Goal: Task Accomplishment & Management: Complete application form

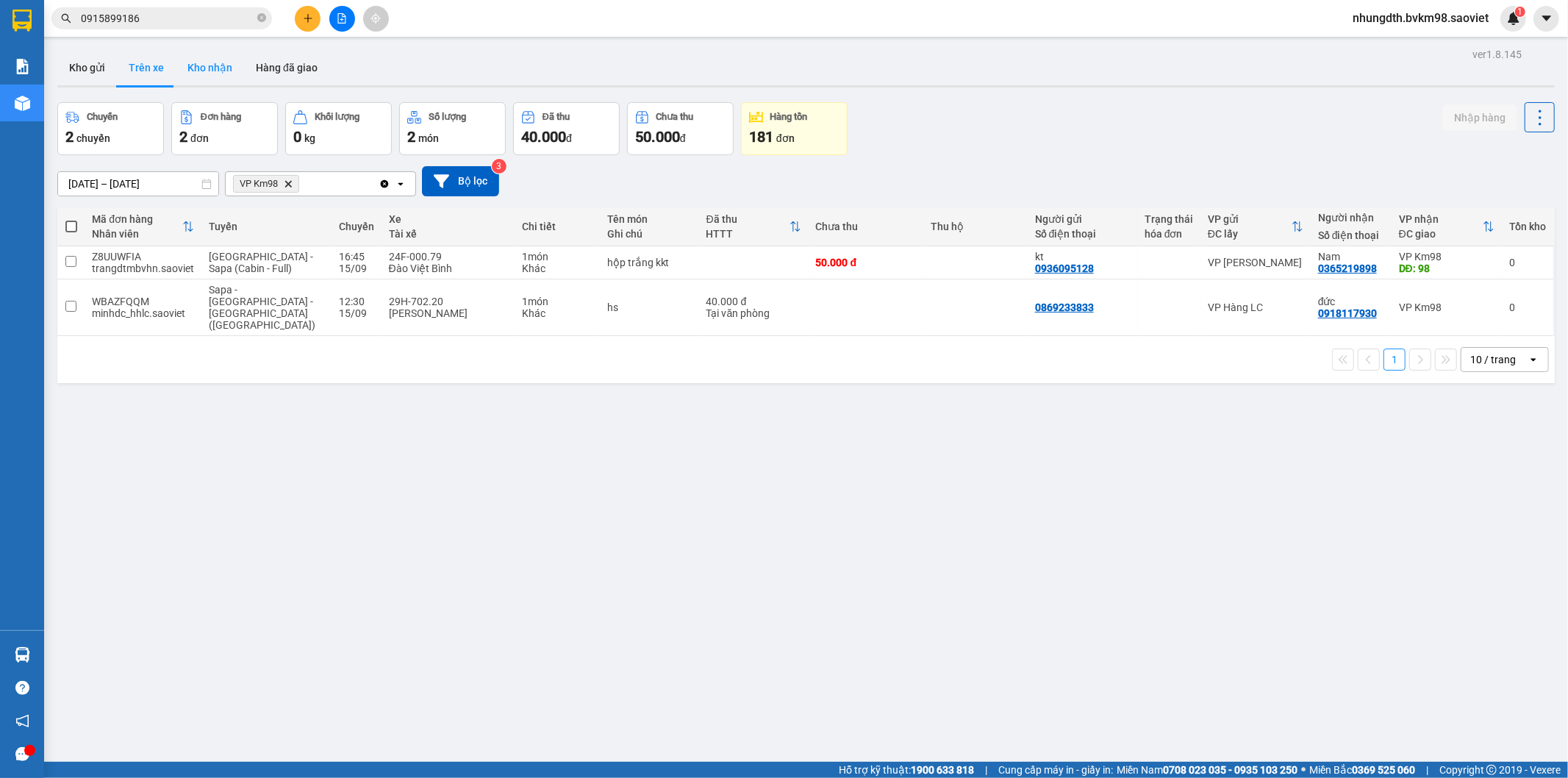
click at [203, 63] on button "Kho nhận" at bounding box center [209, 67] width 69 height 36
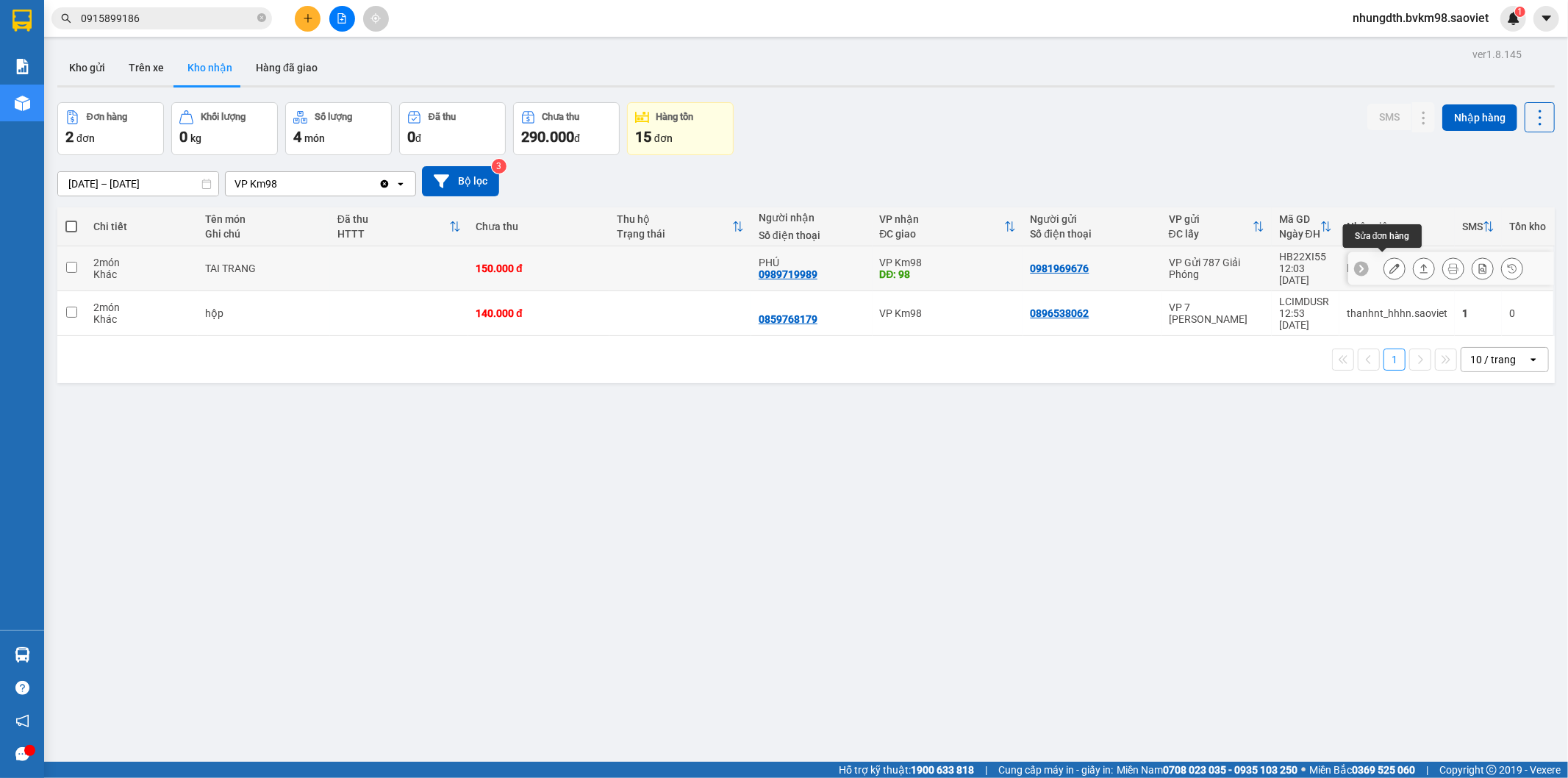
click at [1389, 263] on icon at bounding box center [1394, 268] width 10 height 10
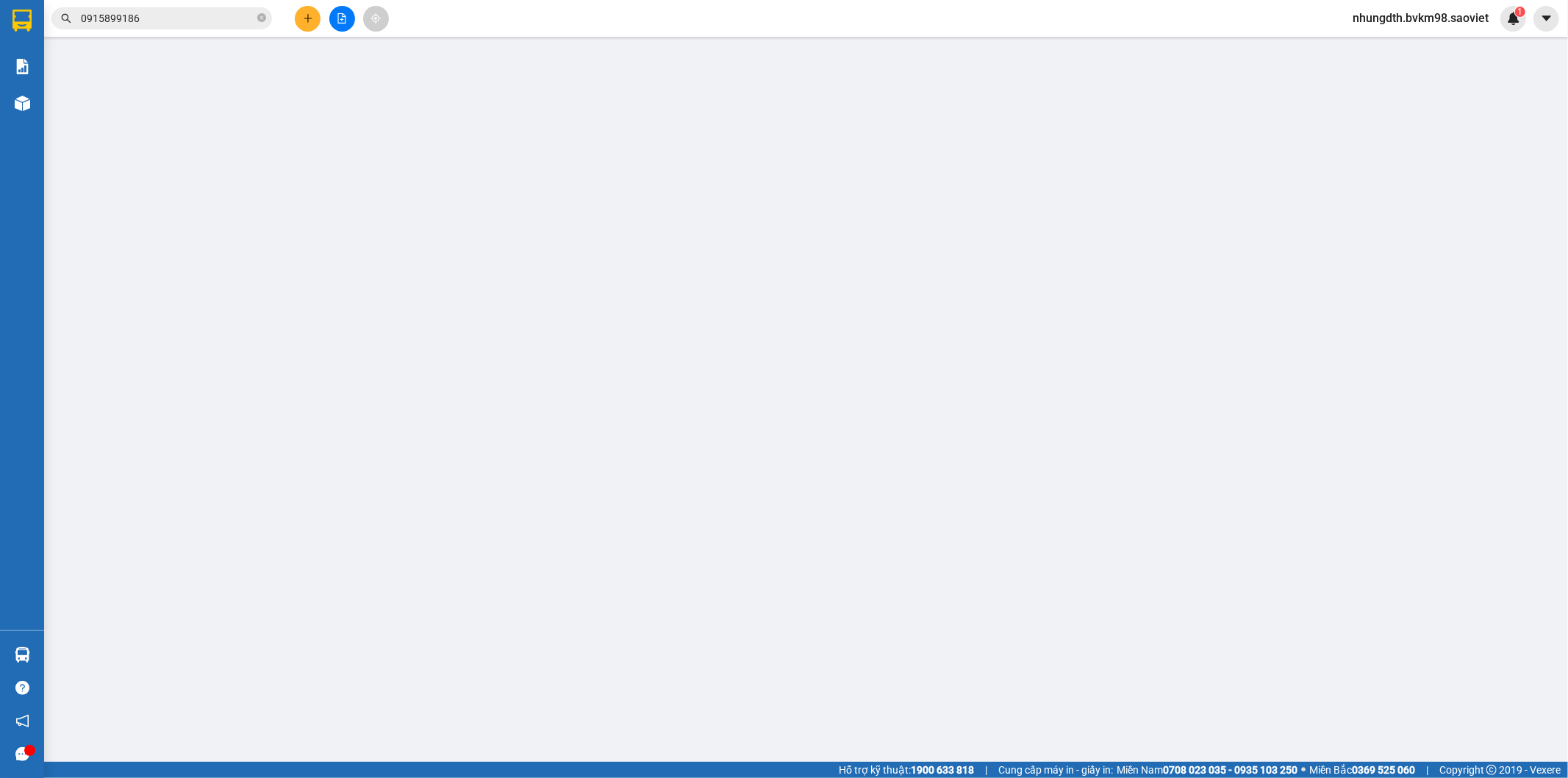
type input "0981969676"
type input "0989719989"
type input "PHÚ"
type input "98"
type input "150.000"
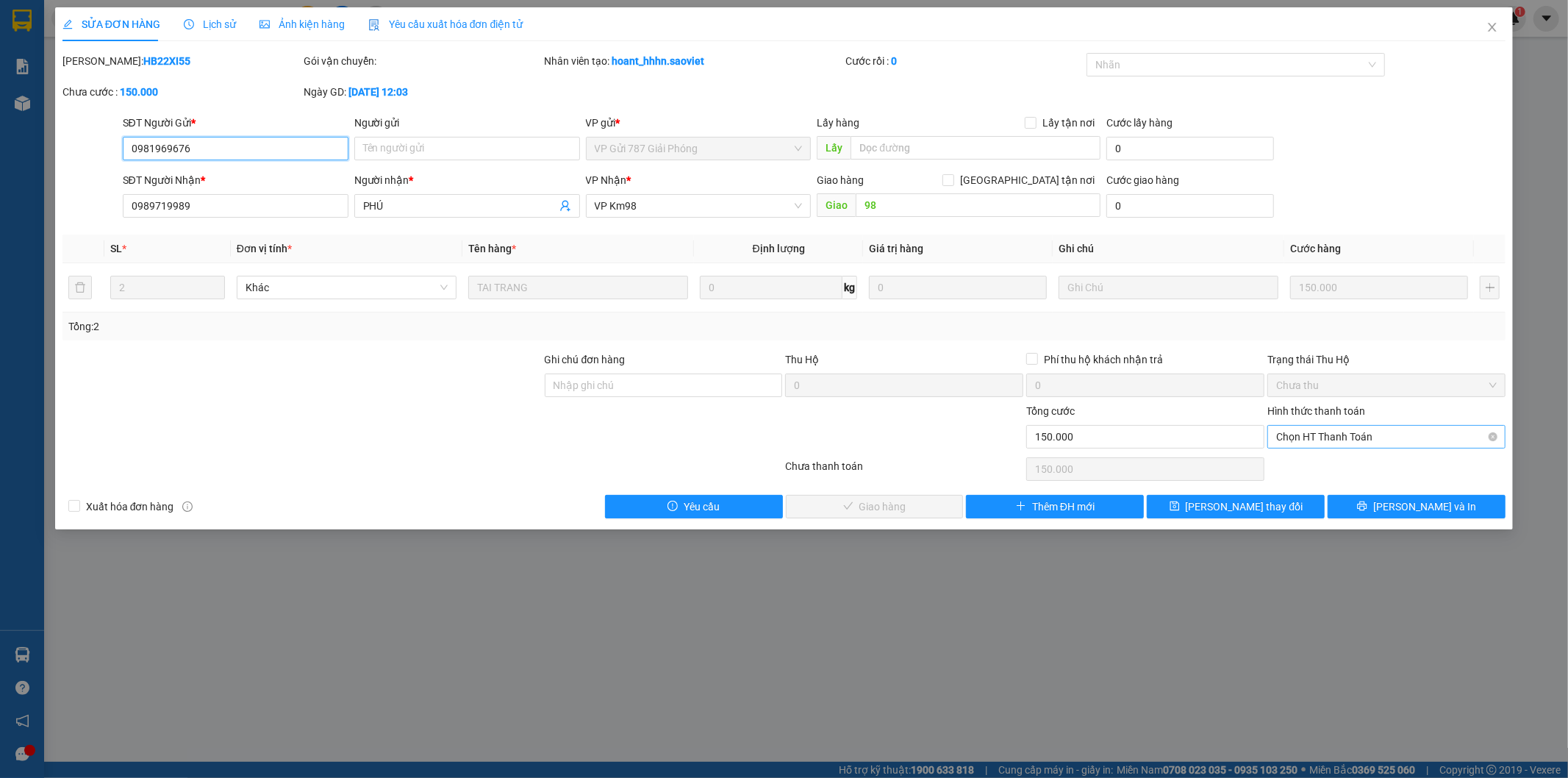
click at [1303, 436] on span "Chọn HT Thanh Toán" at bounding box center [1386, 437] width 220 height 22
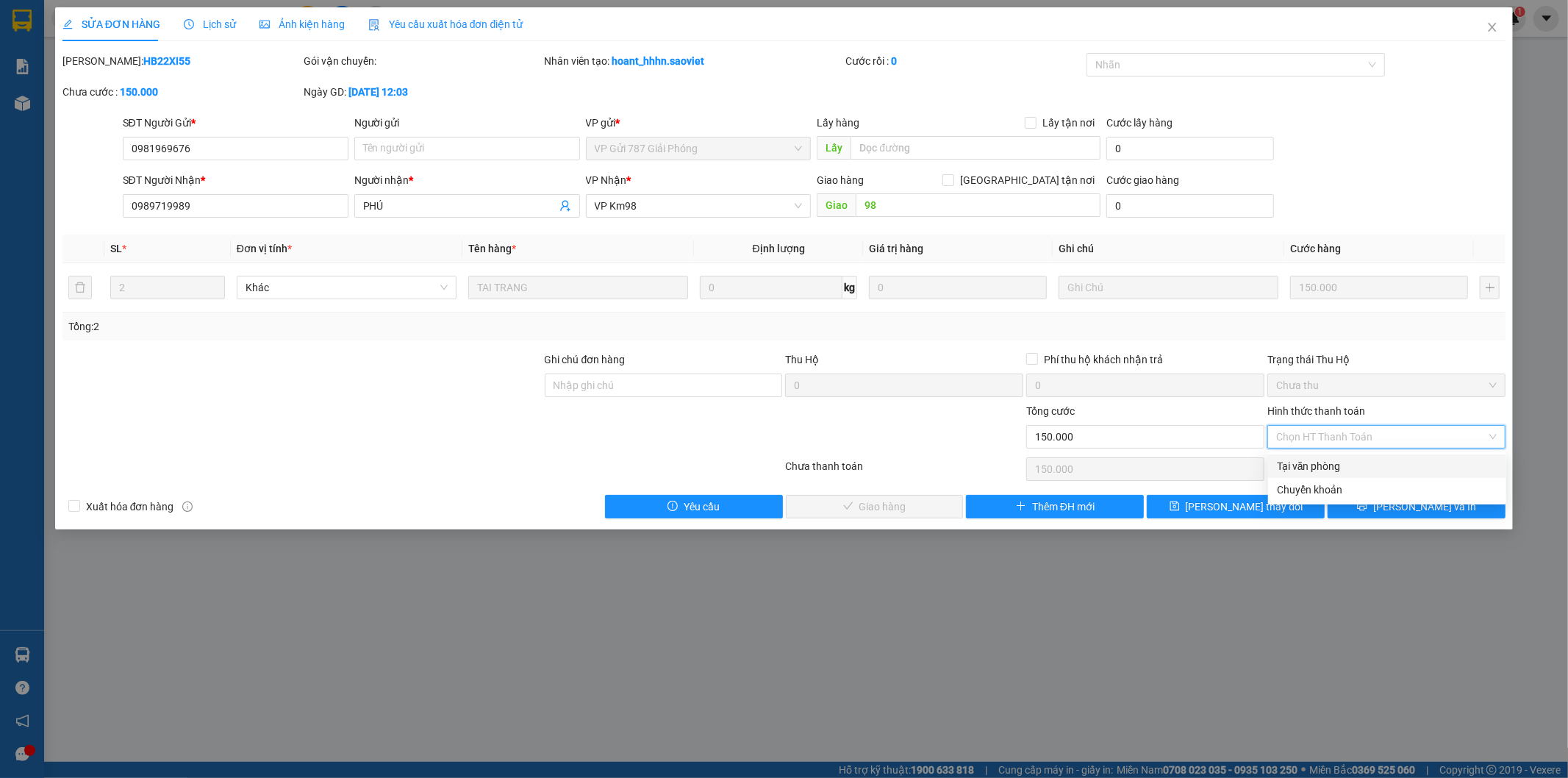
click at [1288, 461] on div "Tại văn phòng" at bounding box center [1387, 466] width 220 height 16
type input "0"
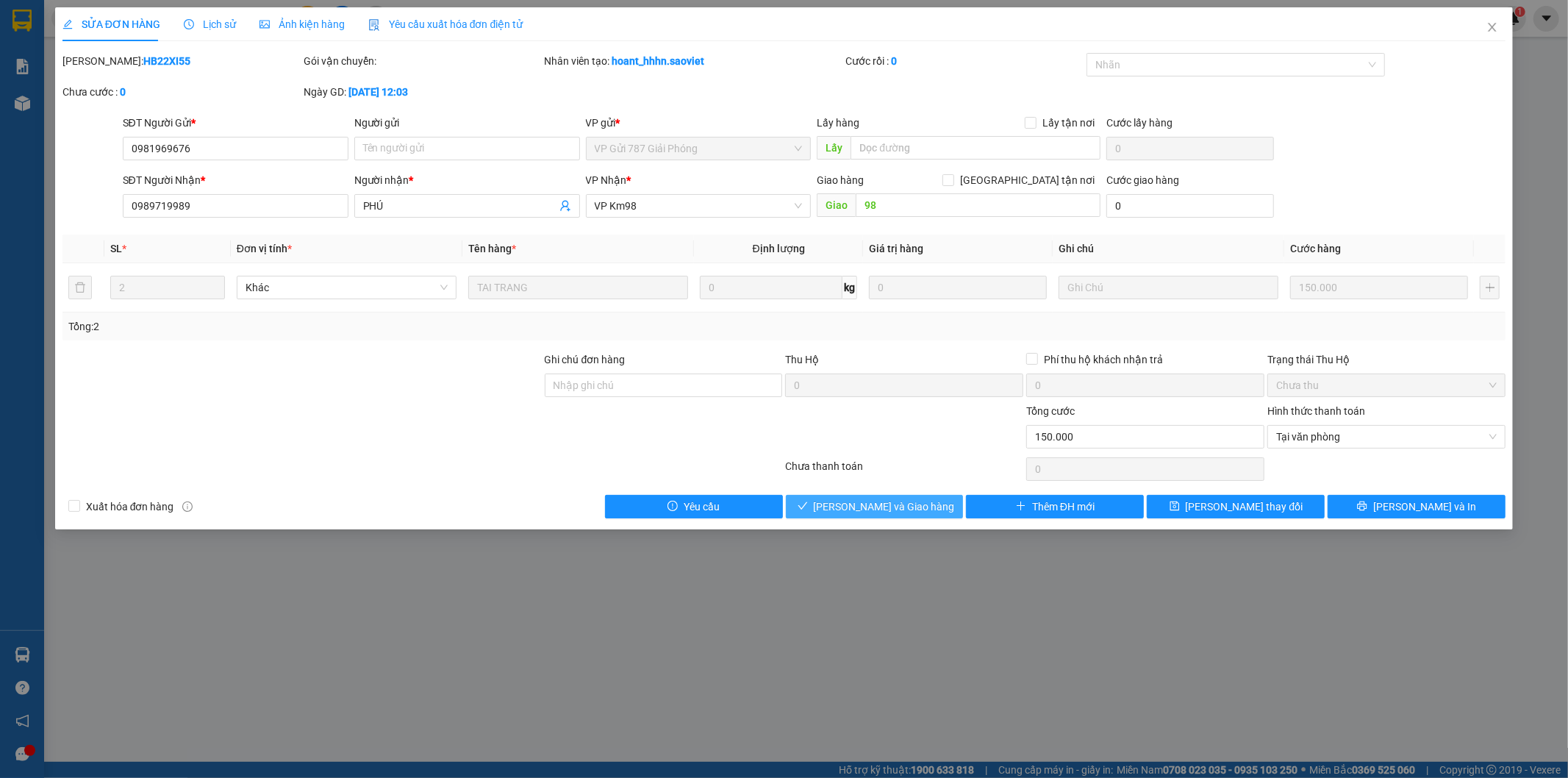
click at [908, 505] on span "[PERSON_NAME] và Giao hàng" at bounding box center [884, 507] width 141 height 16
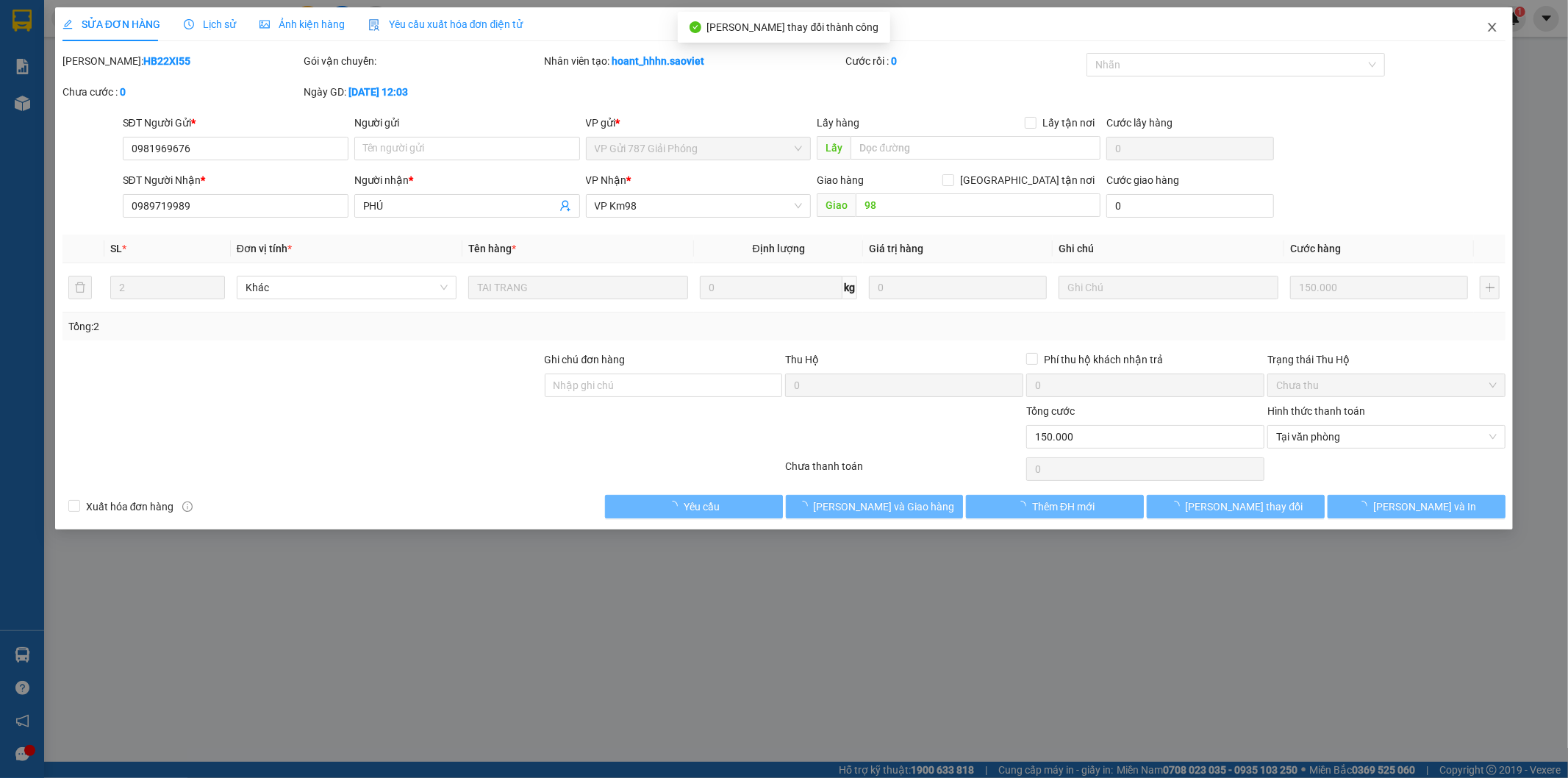
click at [1488, 26] on icon "close" at bounding box center [1492, 27] width 12 height 12
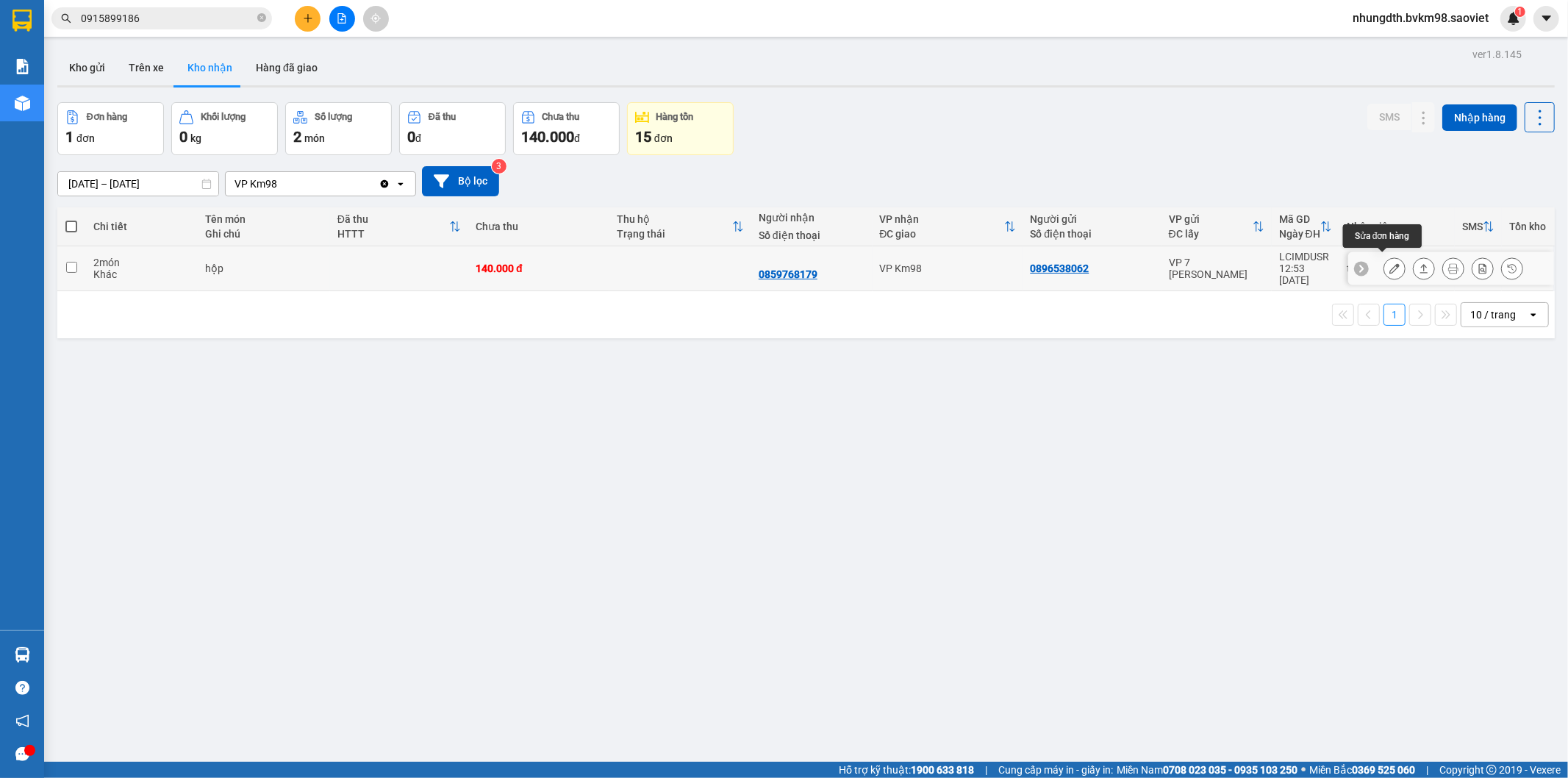
click at [1389, 263] on icon at bounding box center [1394, 268] width 10 height 10
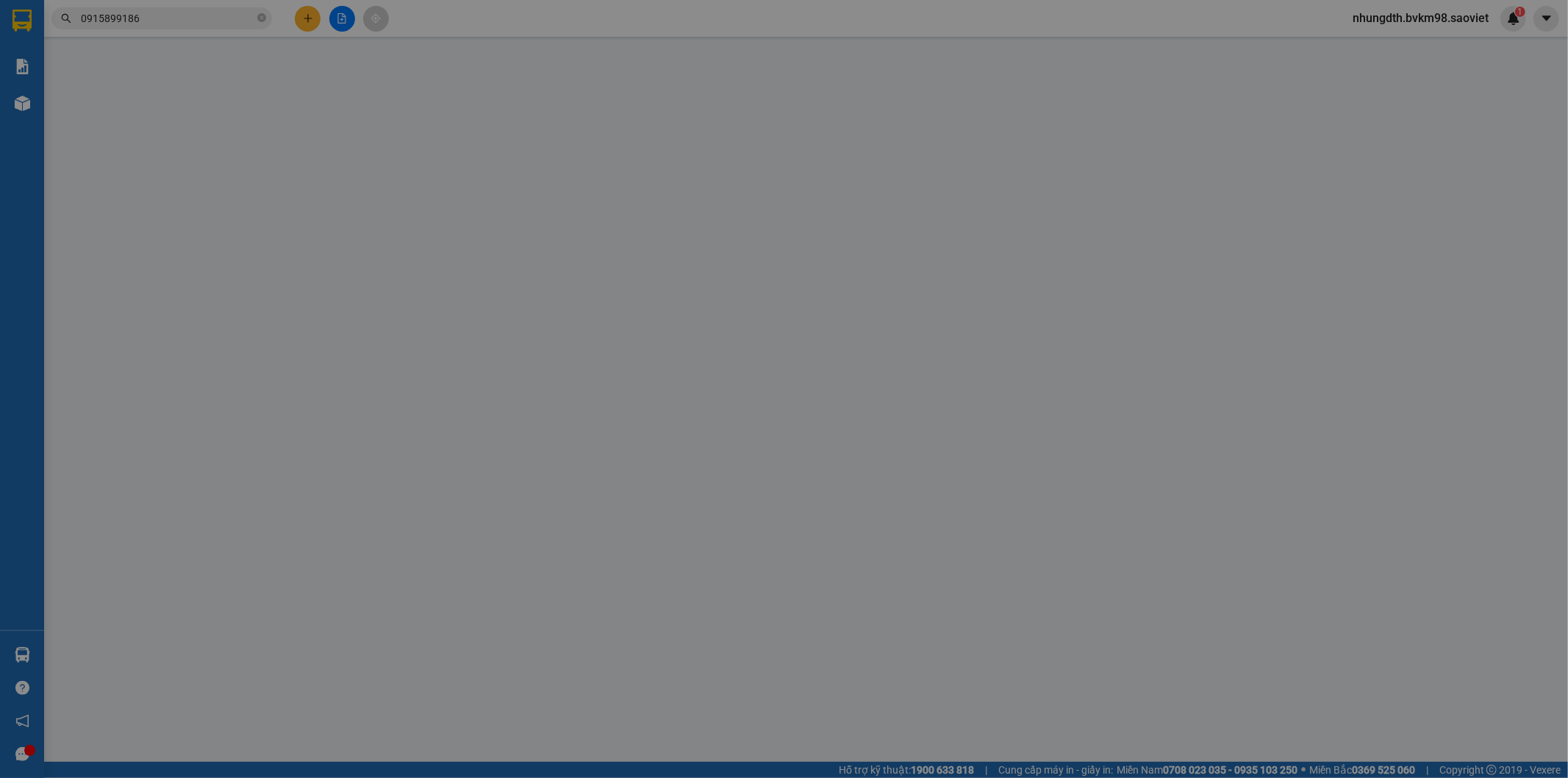
type input "0896538062"
type input "0859768179"
type input "140.000"
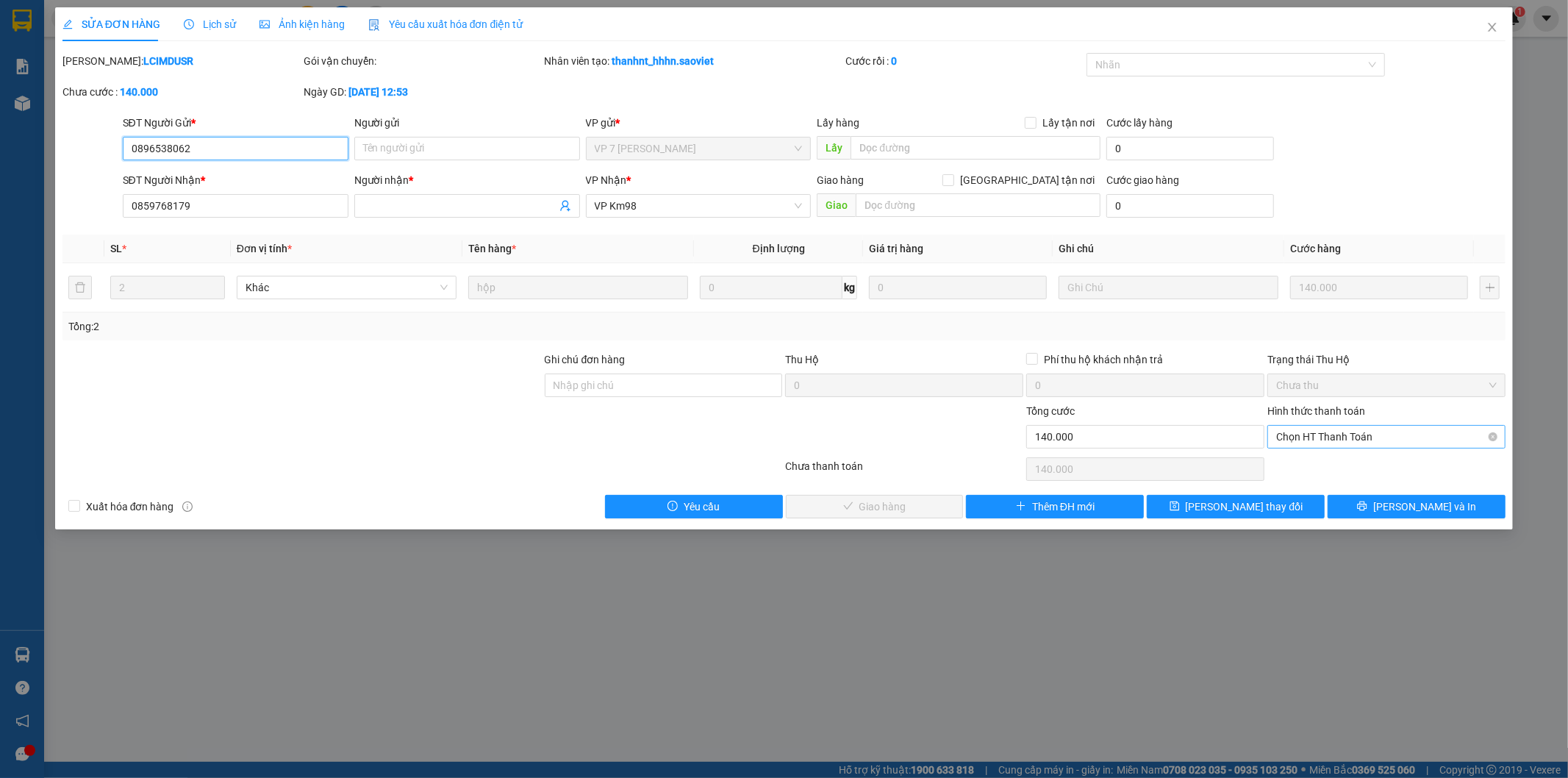
click at [1331, 441] on span "Chọn HT Thanh Toán" at bounding box center [1386, 437] width 220 height 22
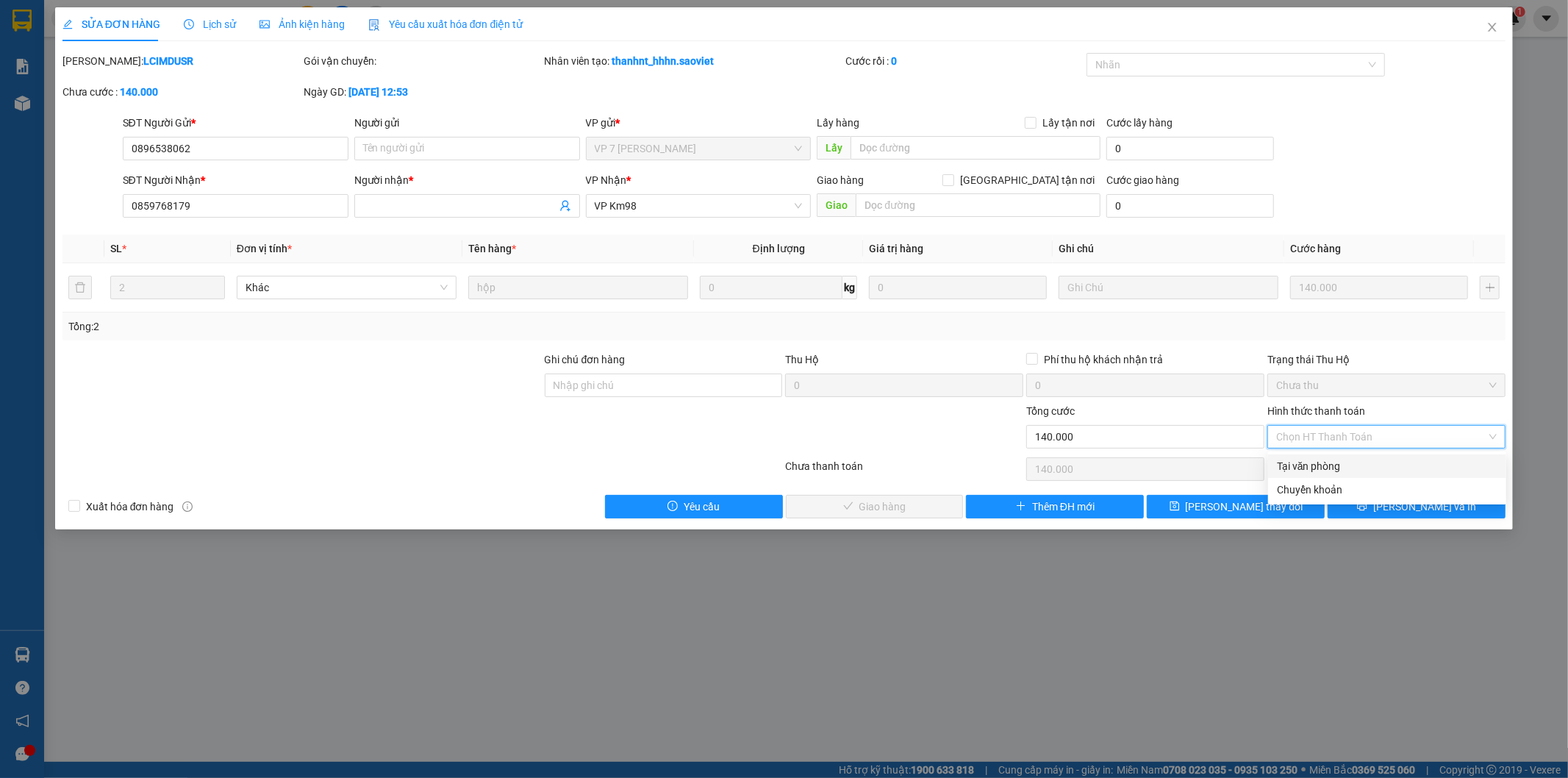
click at [1299, 462] on div "Tại văn phòng" at bounding box center [1387, 466] width 220 height 16
type input "0"
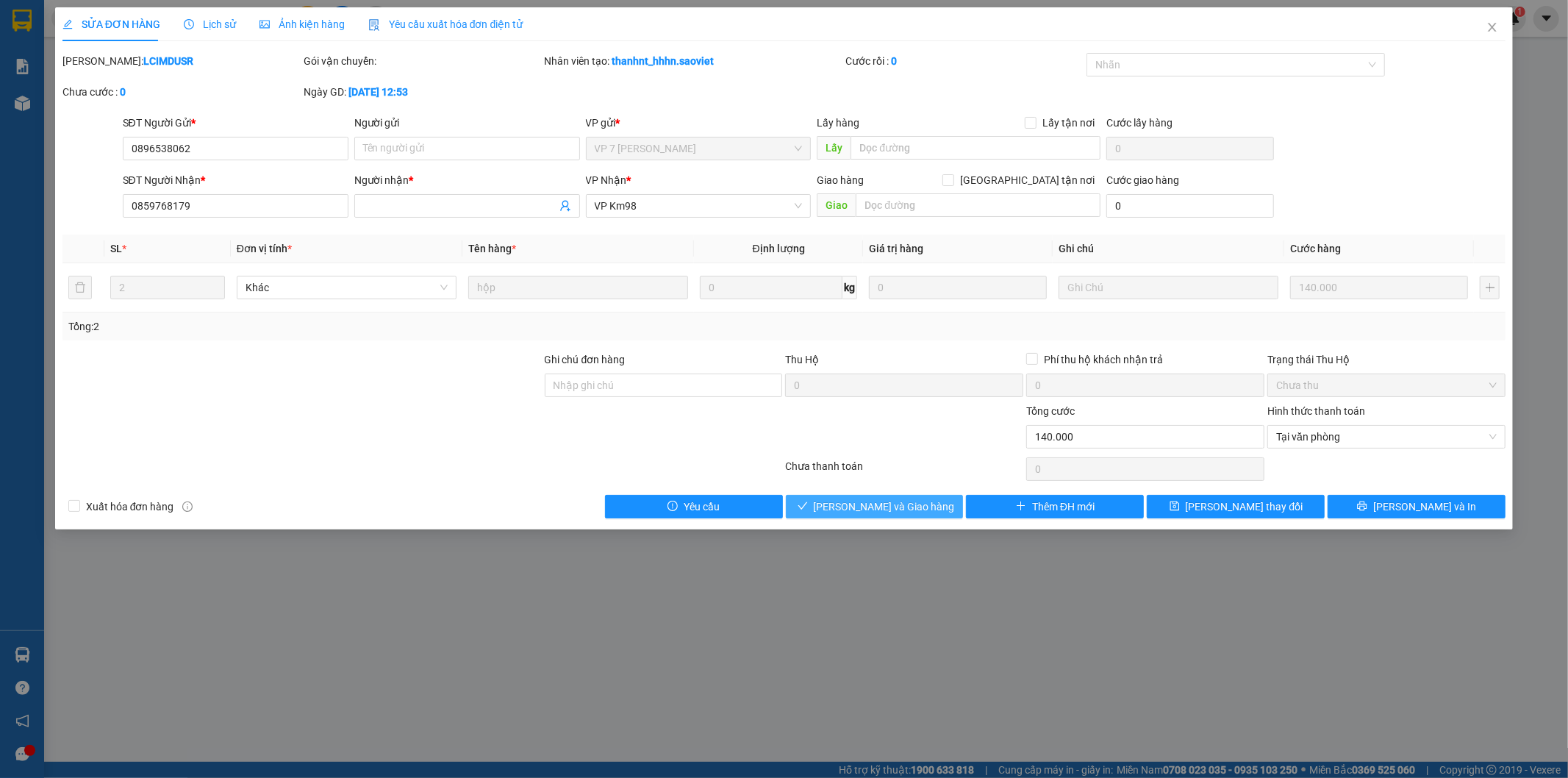
click at [913, 506] on span "[PERSON_NAME] và Giao hàng" at bounding box center [884, 507] width 141 height 16
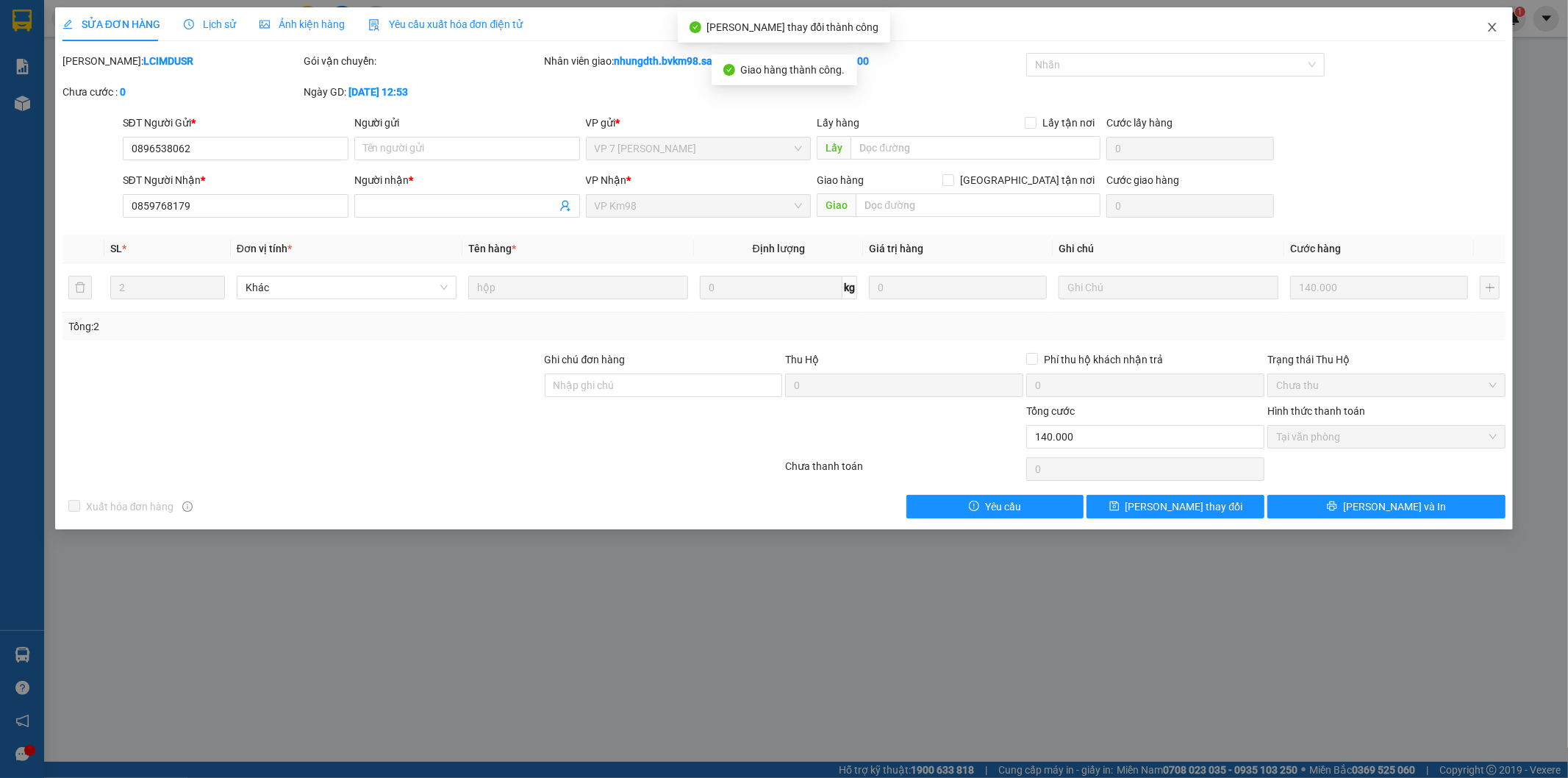
click at [1497, 26] on icon "close" at bounding box center [1492, 27] width 12 height 12
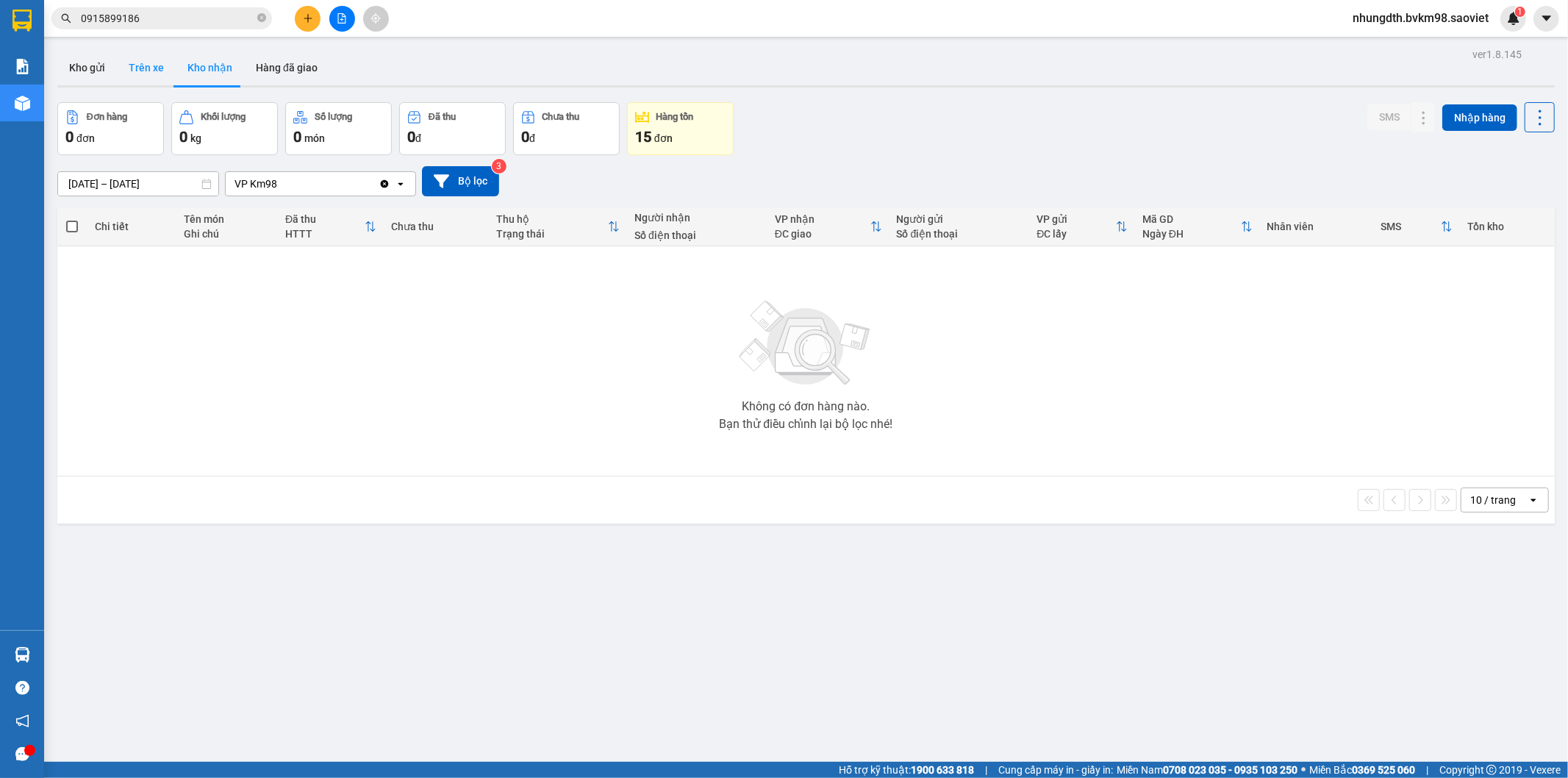
click at [129, 69] on button "Trên xe" at bounding box center [146, 67] width 58 height 36
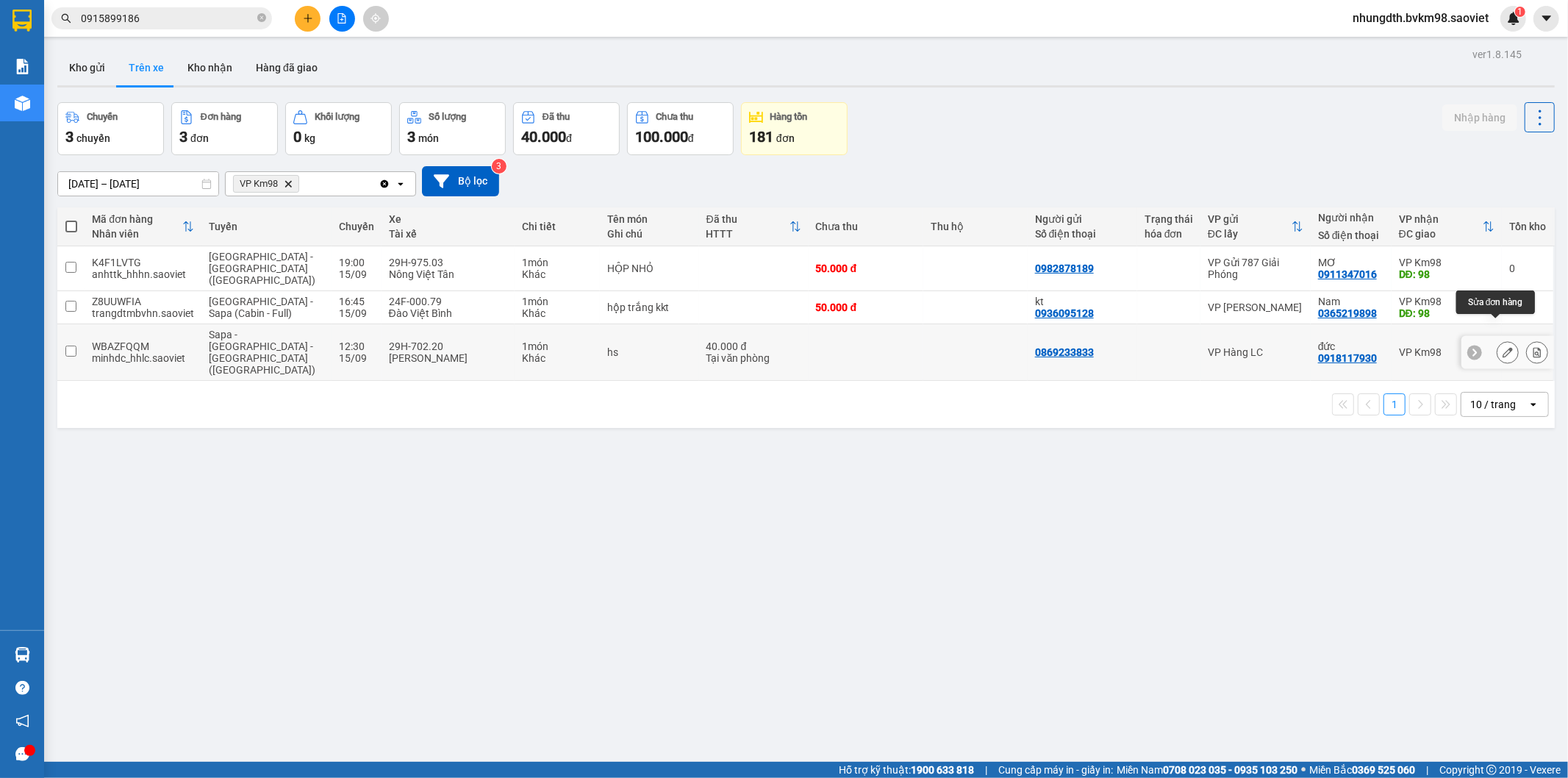
click at [1503, 347] on icon at bounding box center [1508, 352] width 10 height 10
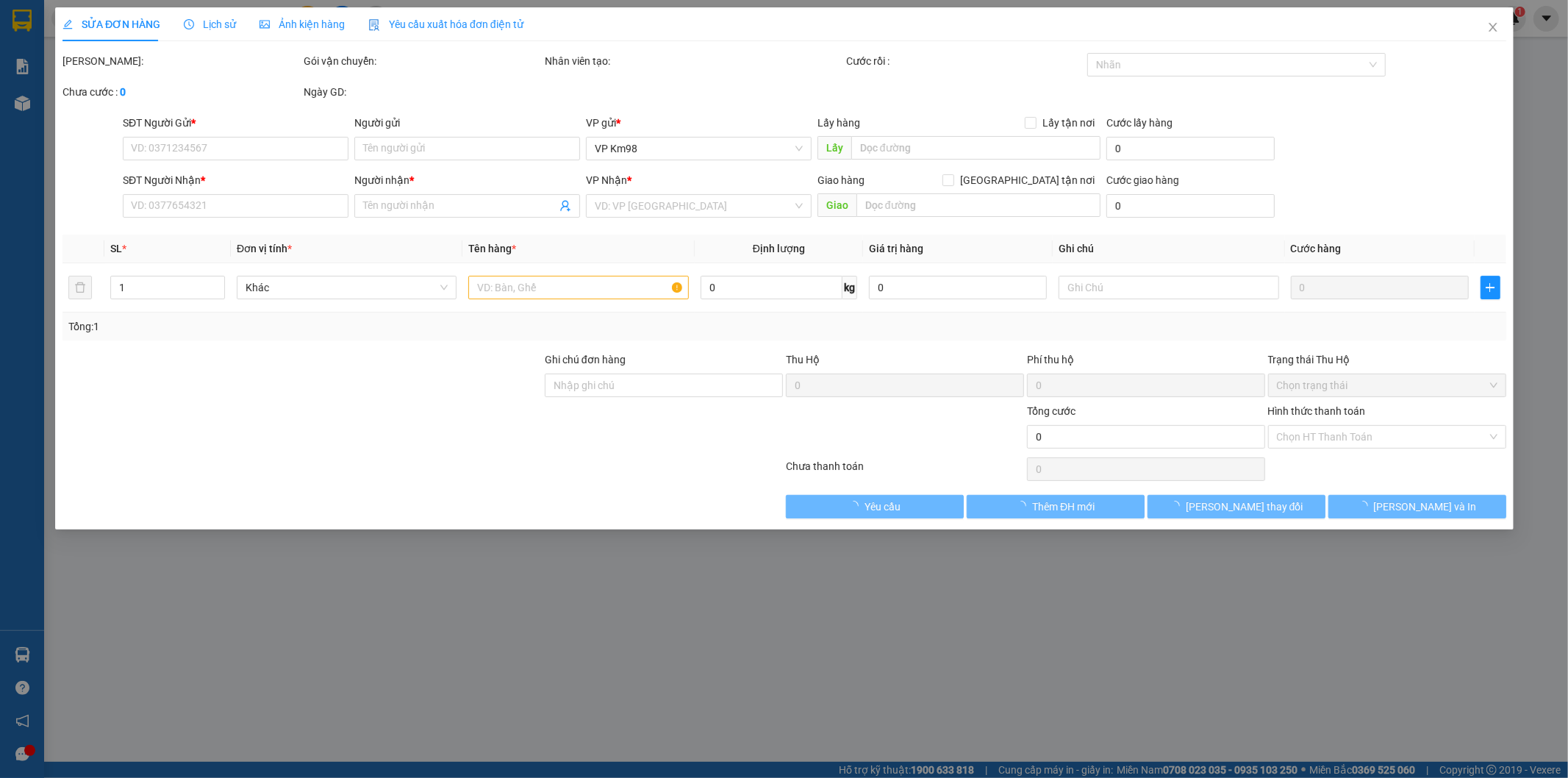
type input "0869233833"
type input "0918117930"
type input "đức"
type input "40.000"
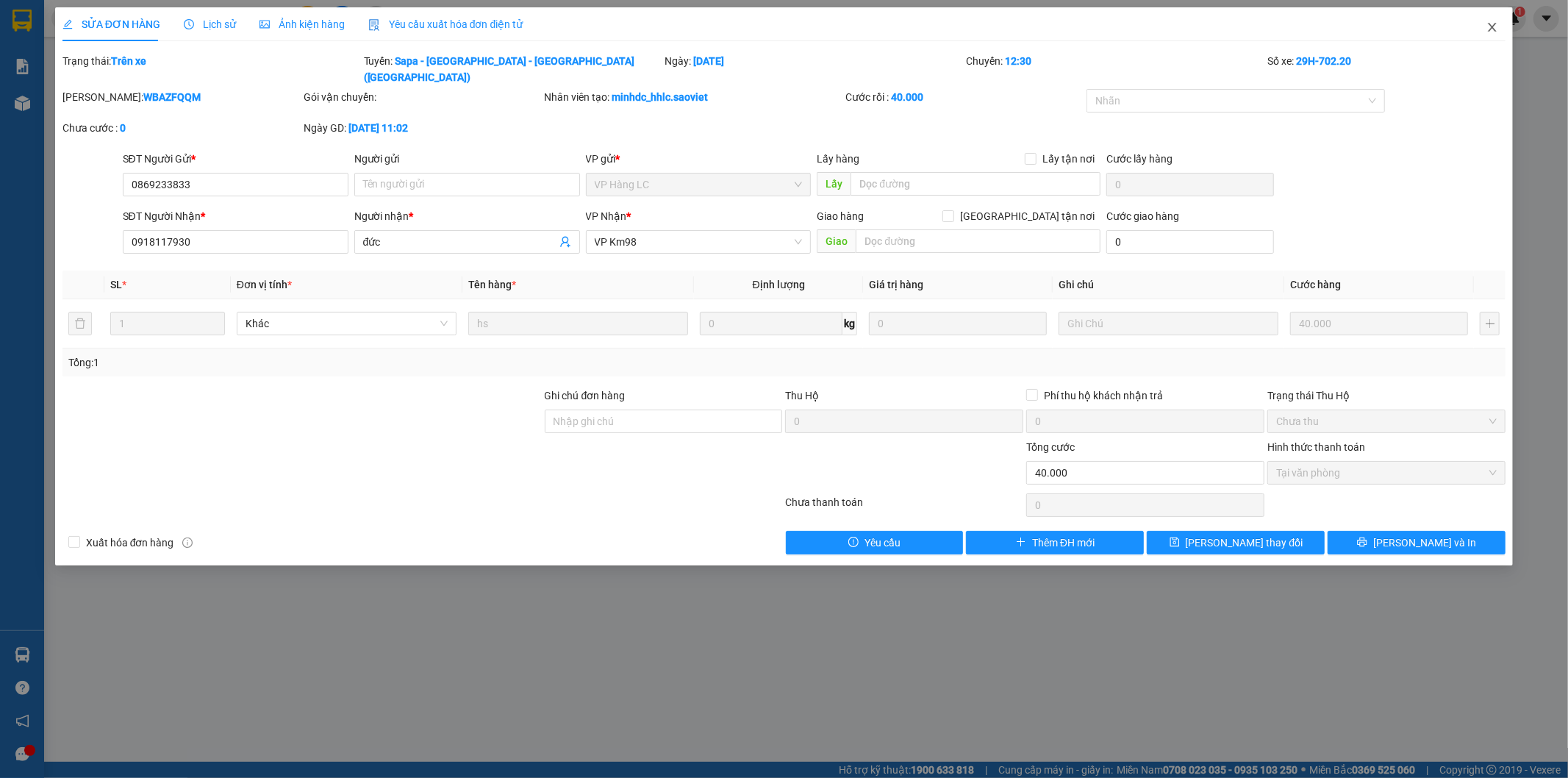
click at [1490, 18] on span "Close" at bounding box center [1493, 28] width 41 height 41
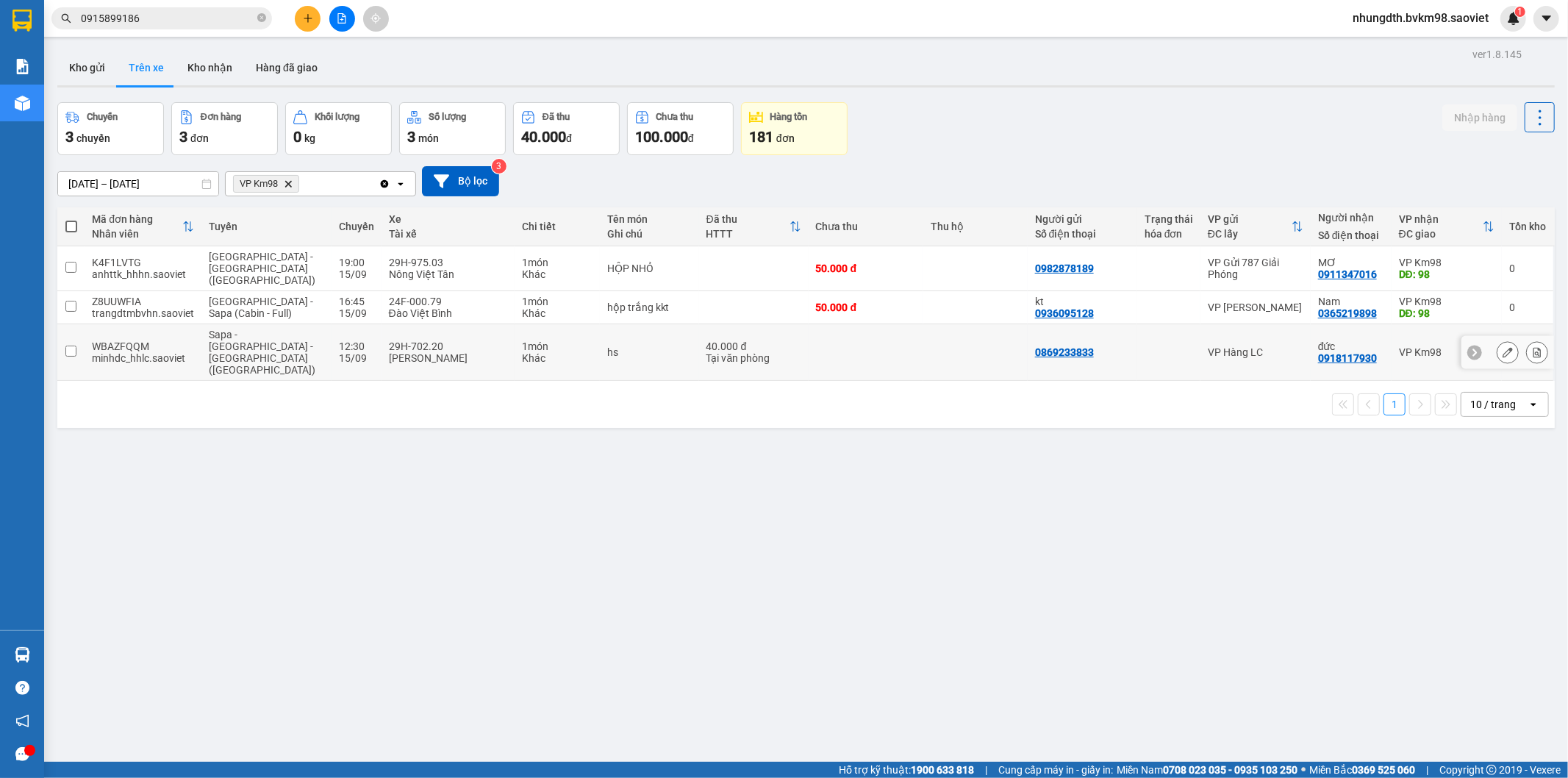
click at [74, 346] on input "checkbox" at bounding box center [71, 351] width 11 height 11
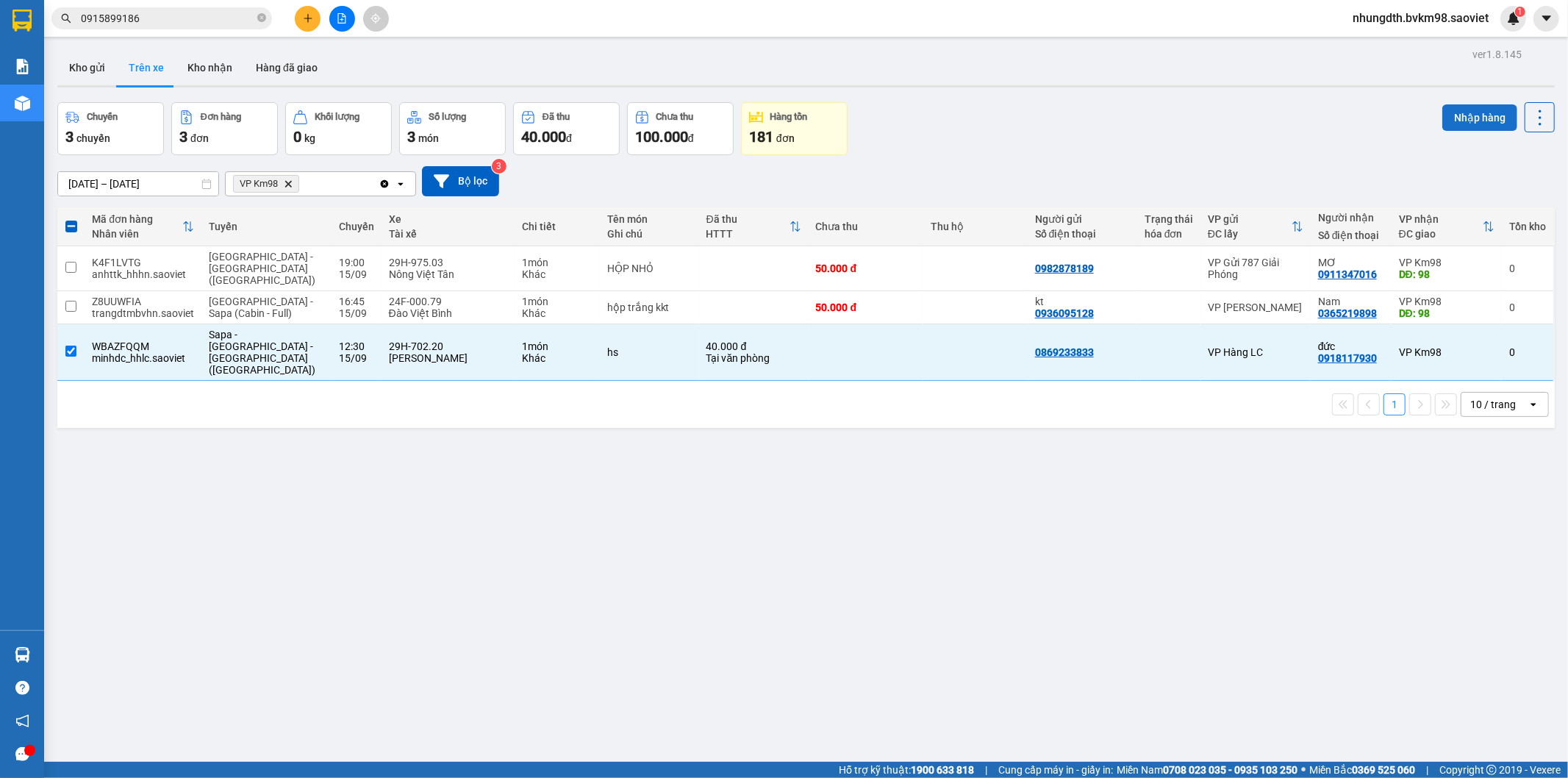
click at [1466, 115] on button "Nhập hàng" at bounding box center [1479, 117] width 75 height 26
checkbox input "false"
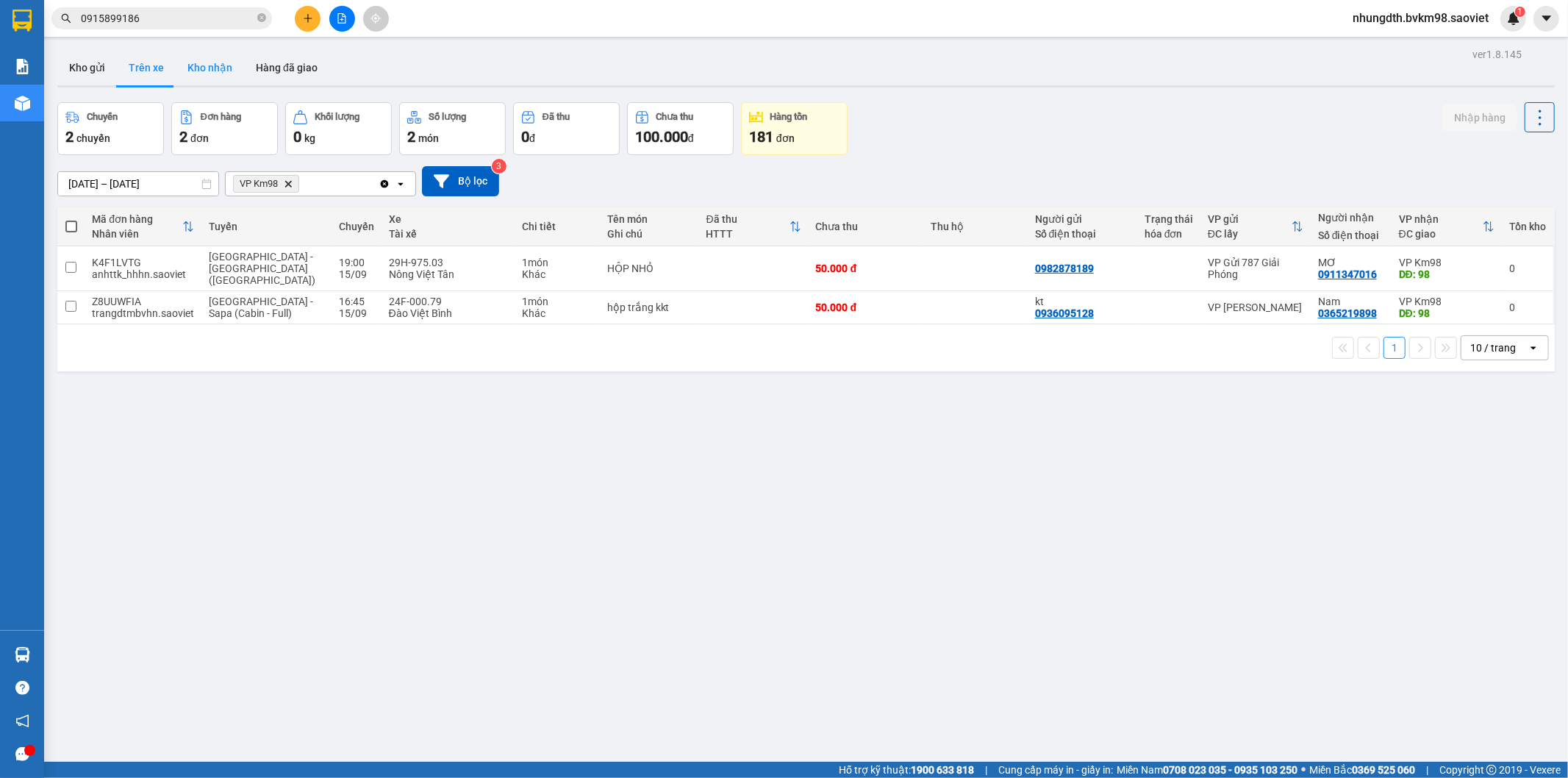
click at [215, 69] on button "Kho nhận" at bounding box center [209, 67] width 69 height 36
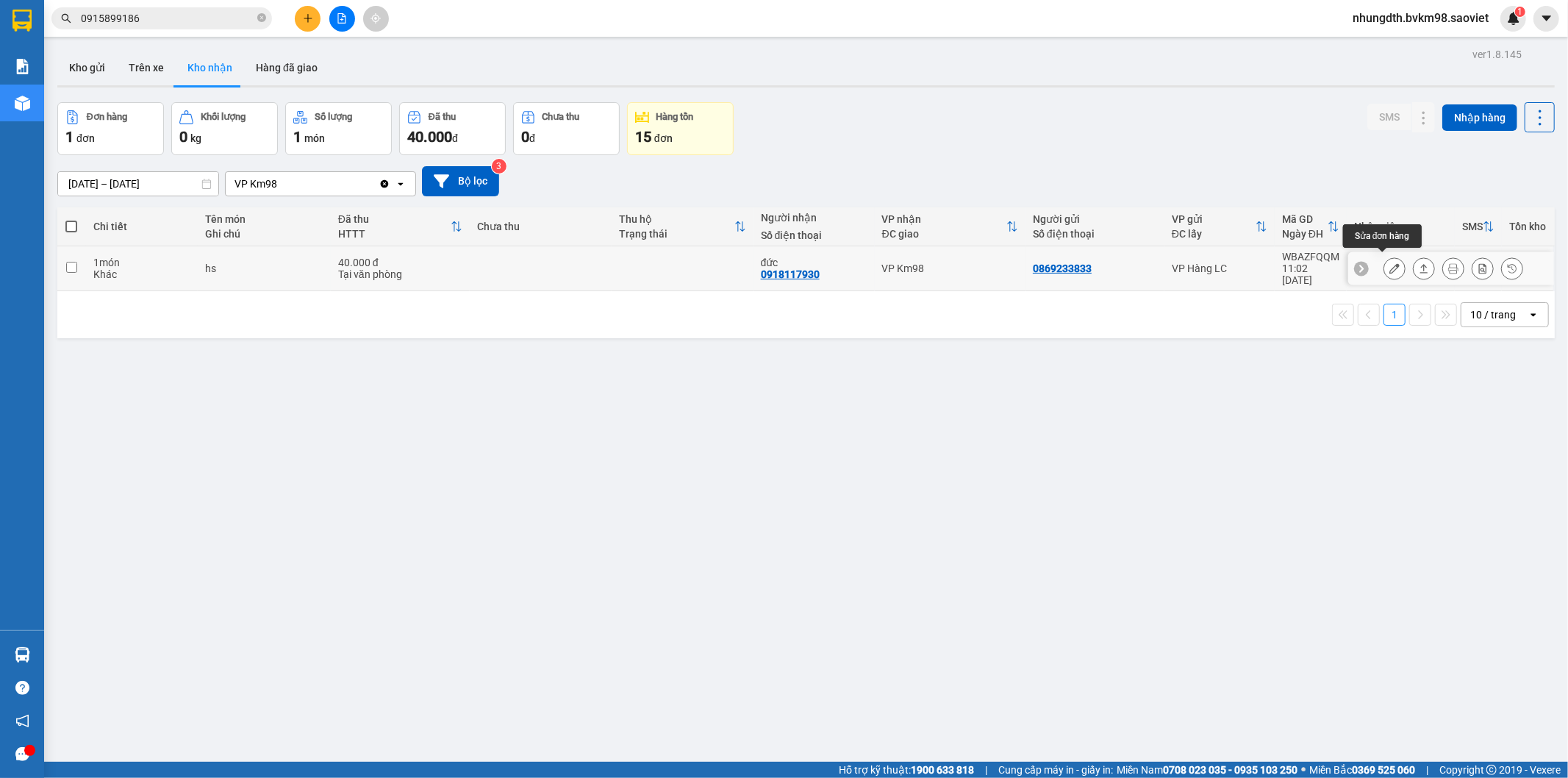
click at [1385, 262] on button at bounding box center [1395, 269] width 21 height 26
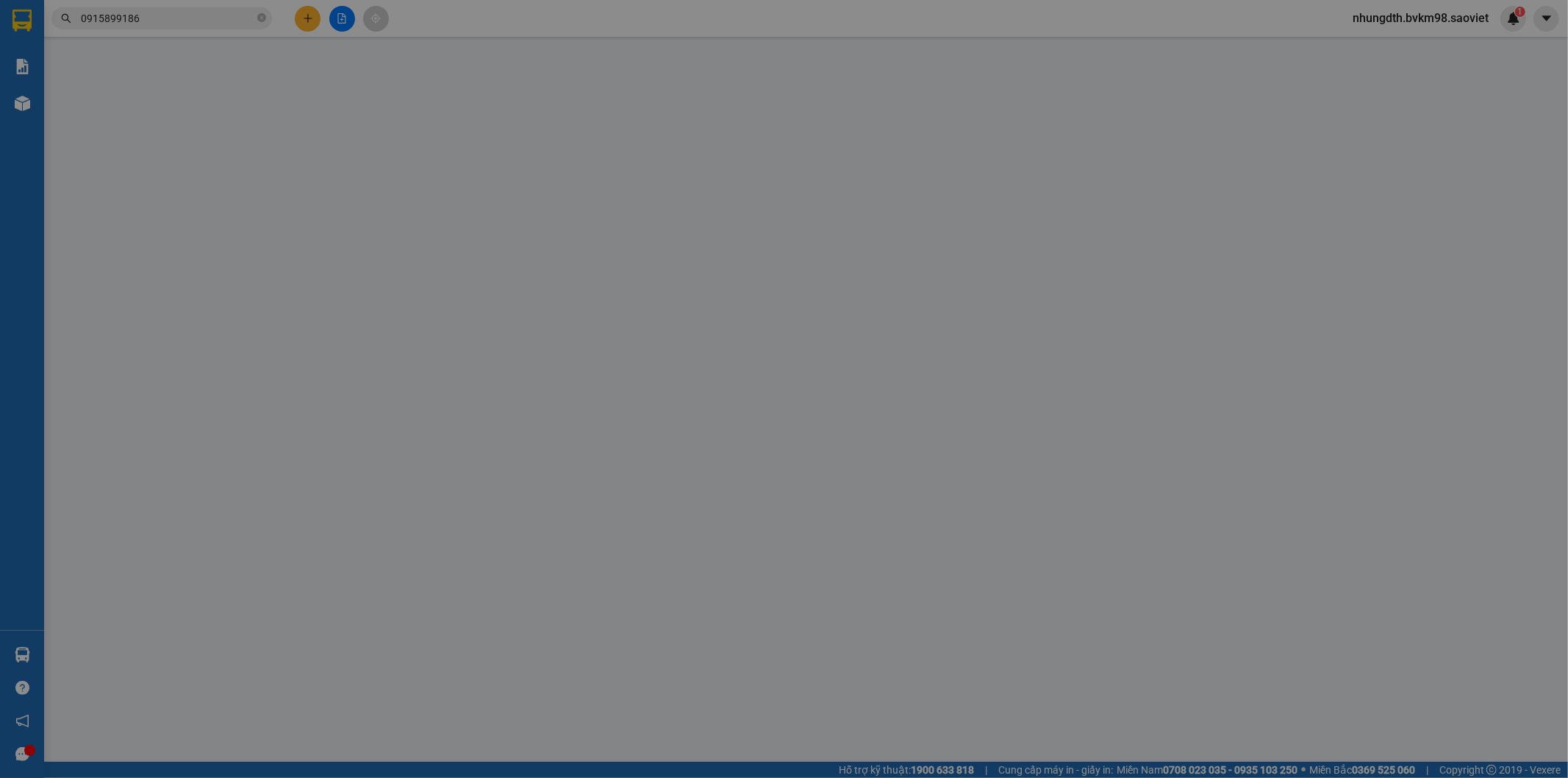
type input "0869233833"
type input "0918117930"
type input "đức"
type input "40.000"
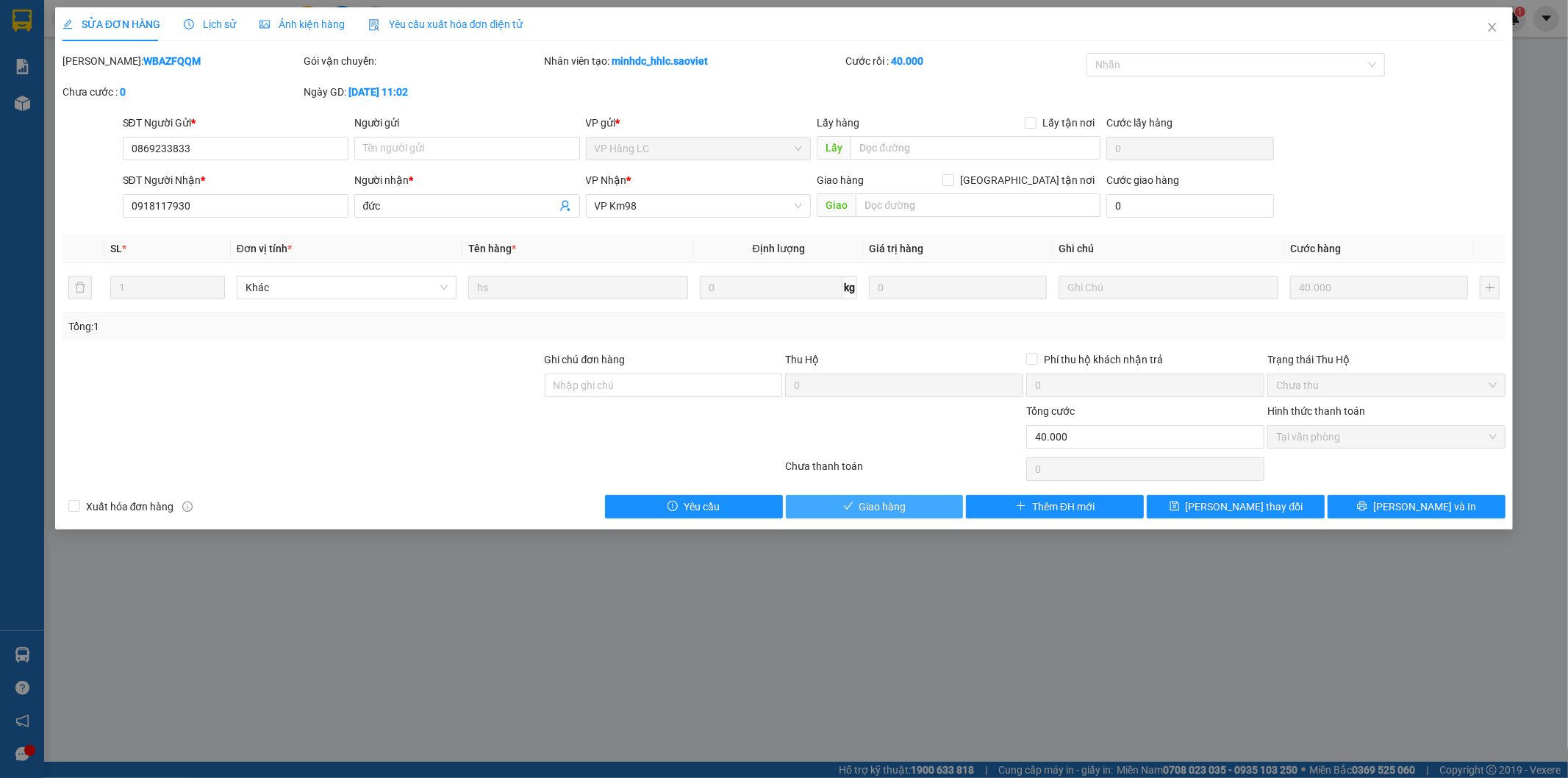
click at [908, 504] on button "Giao hàng" at bounding box center [875, 507] width 178 height 24
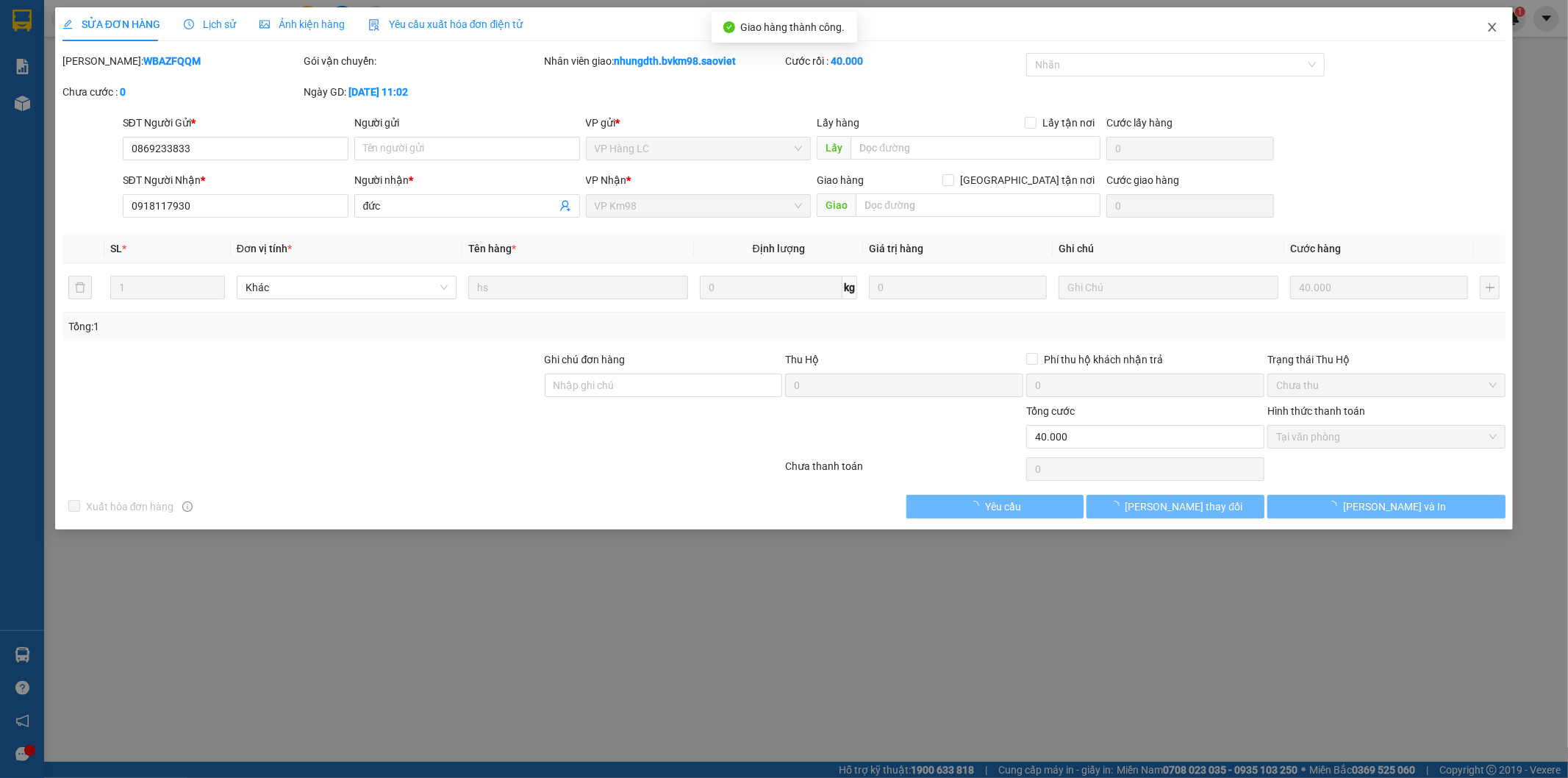
click at [1490, 25] on icon "close" at bounding box center [1493, 27] width 8 height 9
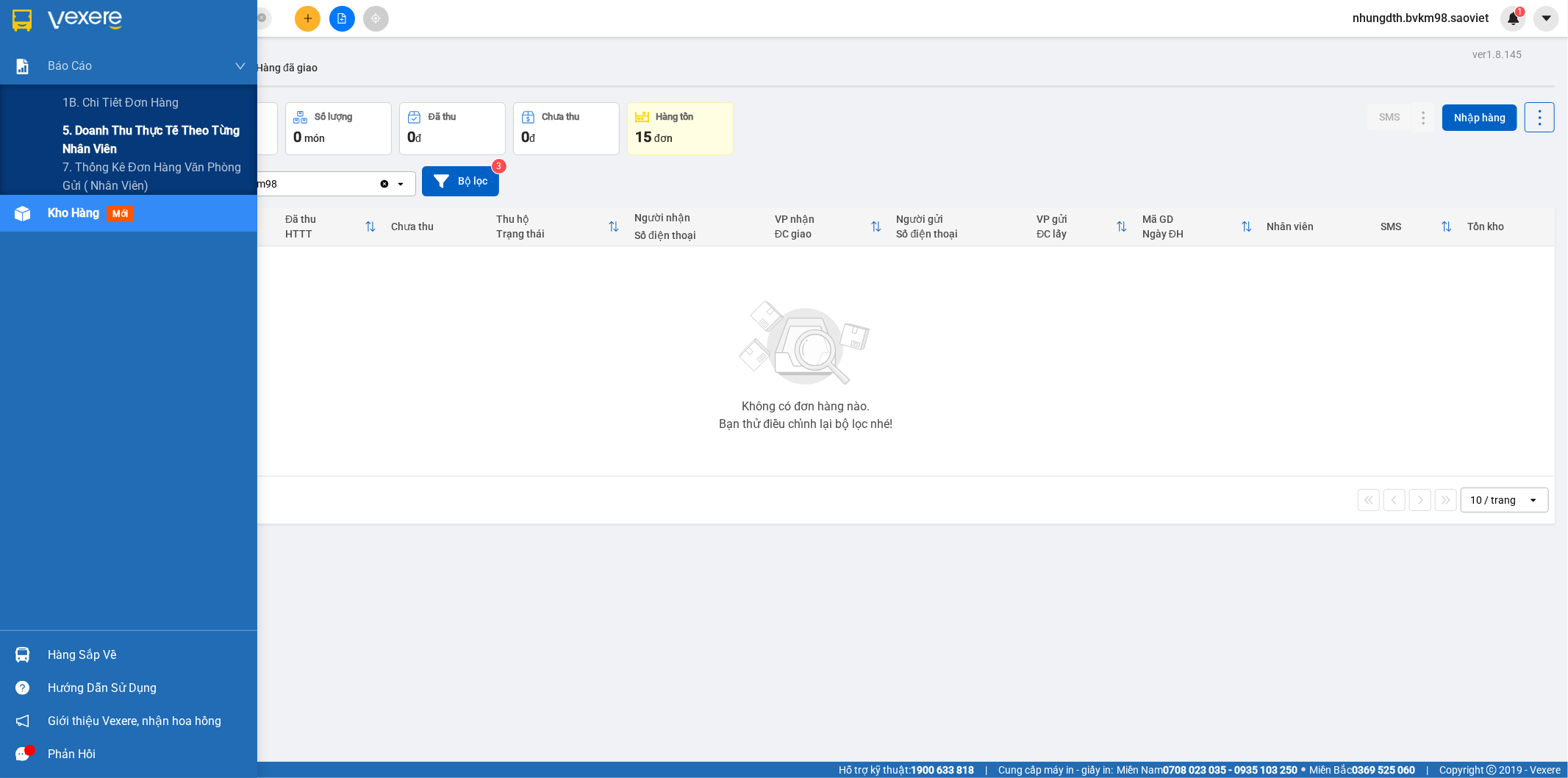
click at [115, 126] on span "5. Doanh thu thực tế theo từng nhân viên" at bounding box center [154, 140] width 184 height 37
